Goal: Task Accomplishment & Management: Use online tool/utility

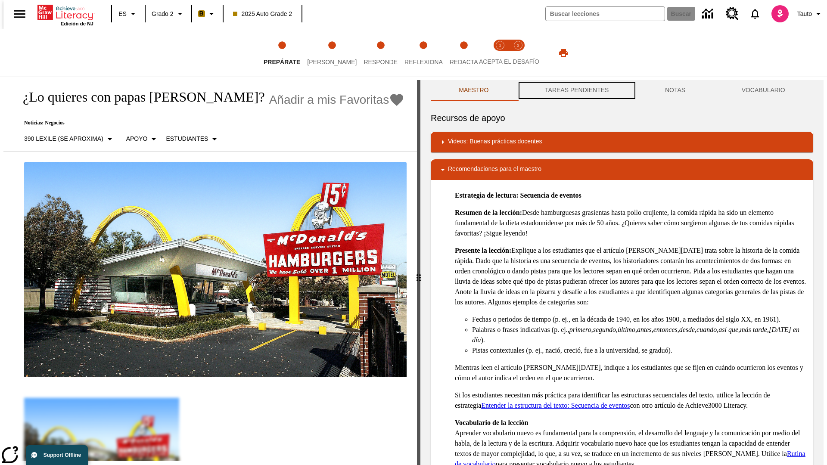
click at [576, 90] on button "TAREAS PENDIENTES" at bounding box center [577, 90] width 120 height 21
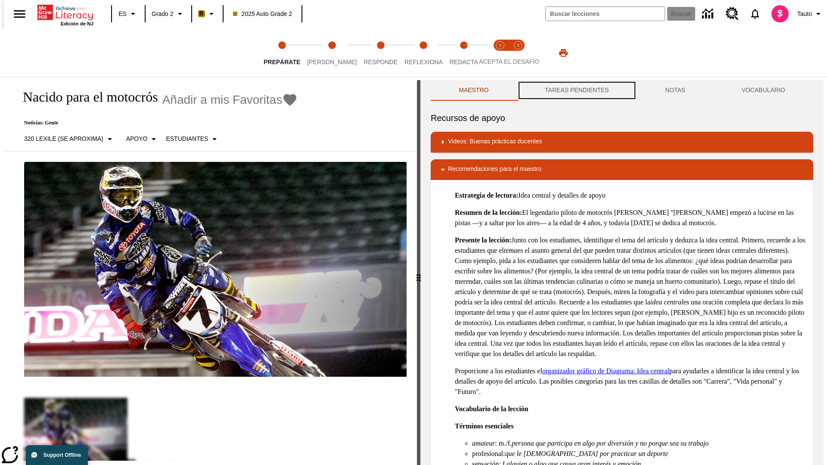
click at [576, 90] on button "TAREAS PENDIENTES" at bounding box center [577, 90] width 120 height 21
